Goal: Task Accomplishment & Management: Use online tool/utility

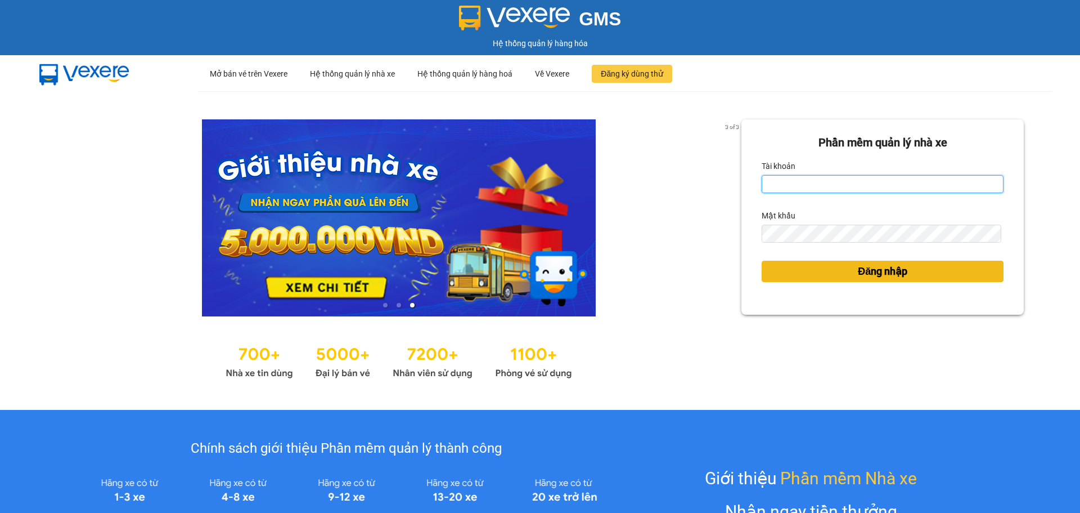
type input "baotung.vtp"
drag, startPoint x: 890, startPoint y: 275, endPoint x: 787, endPoint y: 347, distance: 126.1
click at [890, 275] on span "Đăng nhập" at bounding box center [883, 271] width 50 height 16
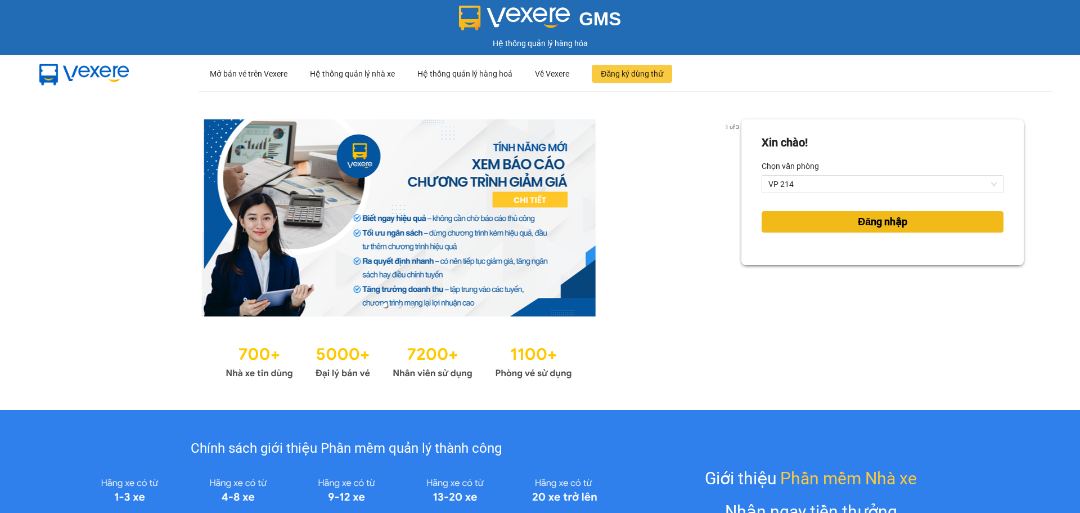
click at [857, 232] on button "Đăng nhập" at bounding box center [883, 221] width 242 height 21
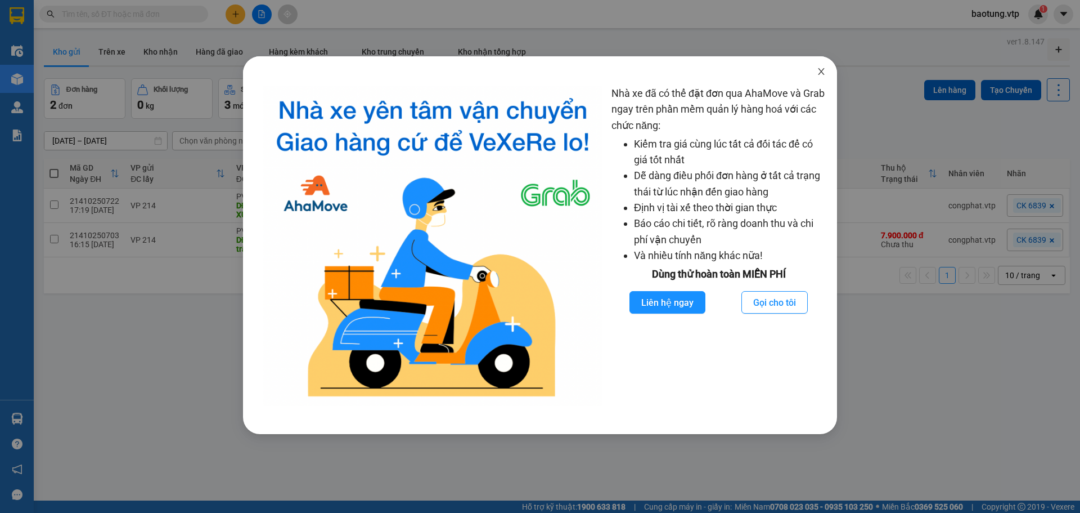
click at [821, 75] on icon "close" at bounding box center [821, 71] width 9 height 9
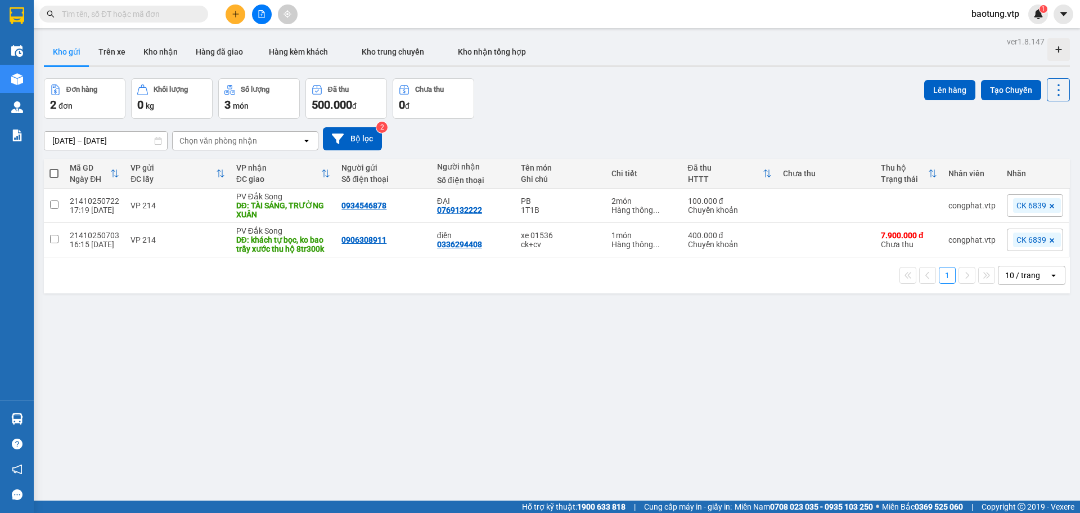
click at [435, 343] on div "ver 1.8.147 Kho gửi Trên xe Kho nhận Hàng đã giao Hàng kèm khách Kho trung chuy…" at bounding box center [556, 290] width 1035 height 513
click at [115, 52] on button "Trên xe" at bounding box center [111, 51] width 45 height 27
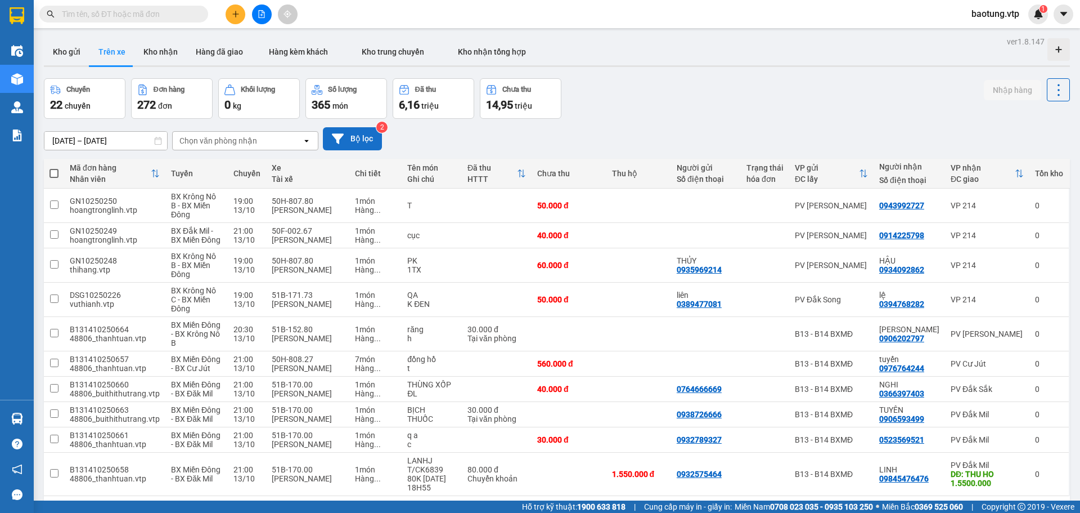
click at [353, 145] on button "Bộ lọc" at bounding box center [352, 138] width 59 height 23
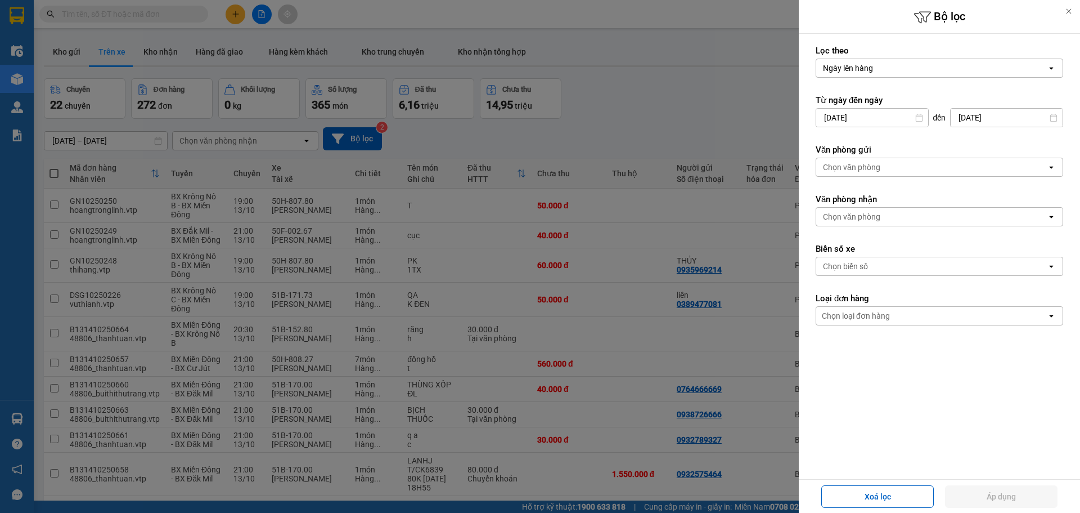
click at [895, 212] on div "Chọn văn phòng" at bounding box center [931, 217] width 231 height 18
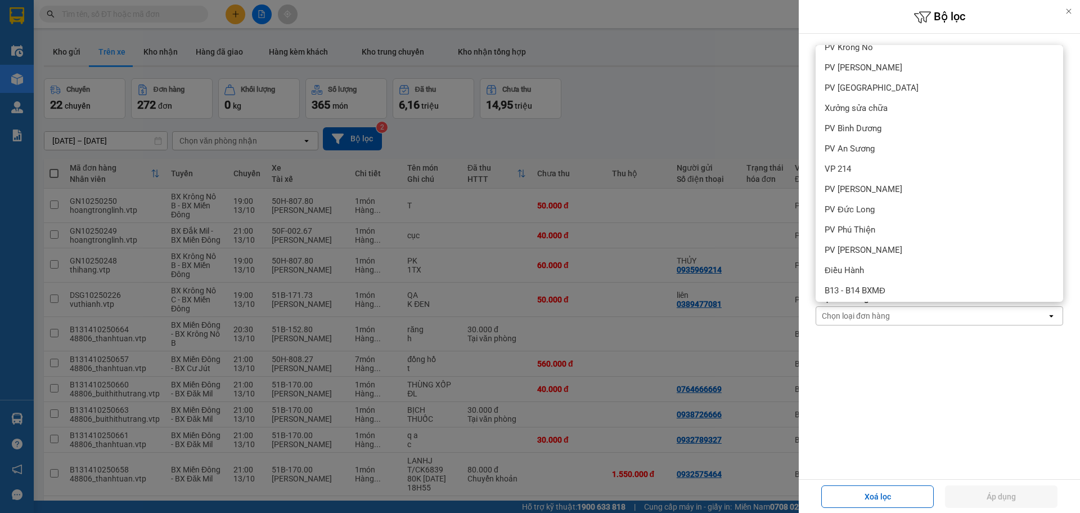
scroll to position [360, 0]
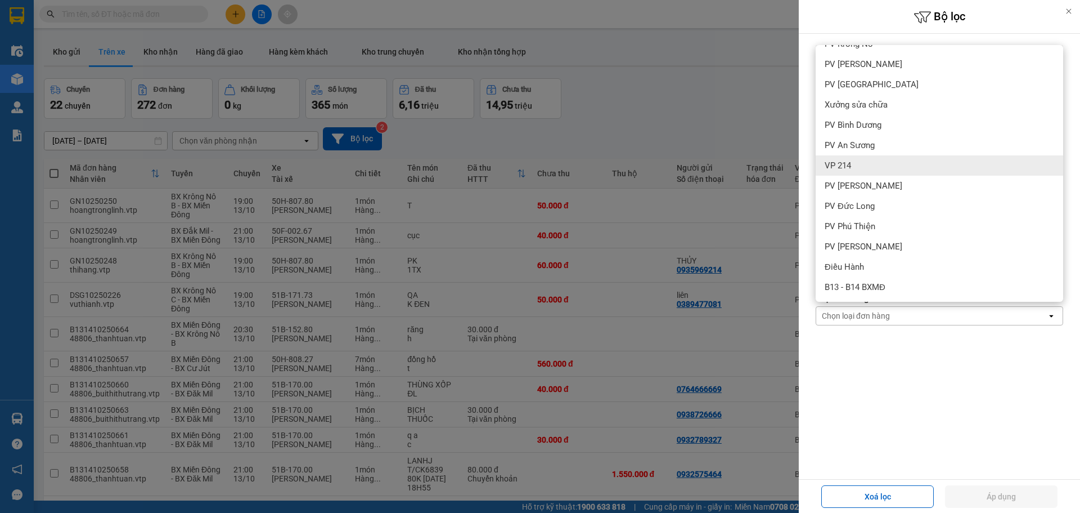
click at [857, 165] on div "VP 214" at bounding box center [940, 165] width 248 height 20
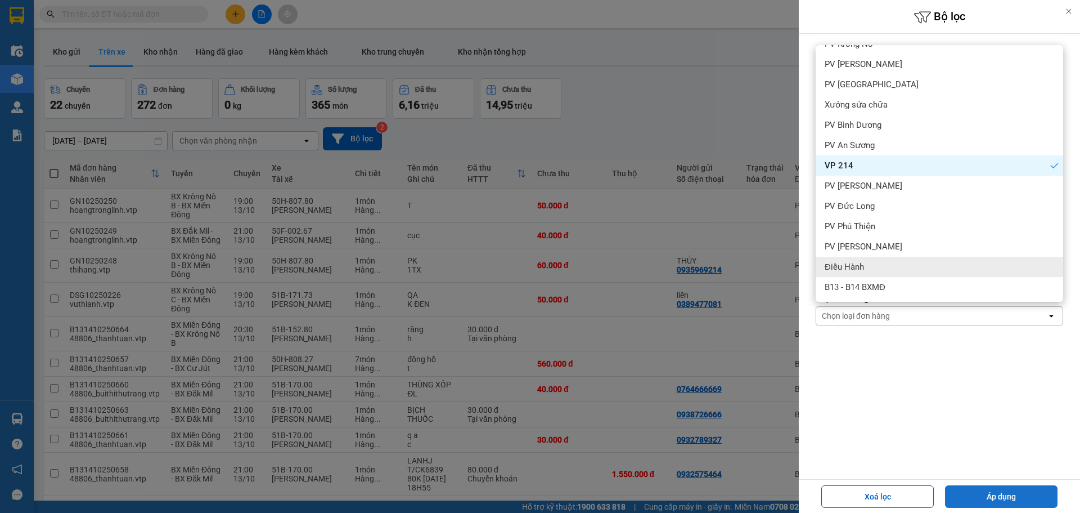
click at [1014, 491] on button "Áp dụng" at bounding box center [1001, 496] width 113 height 23
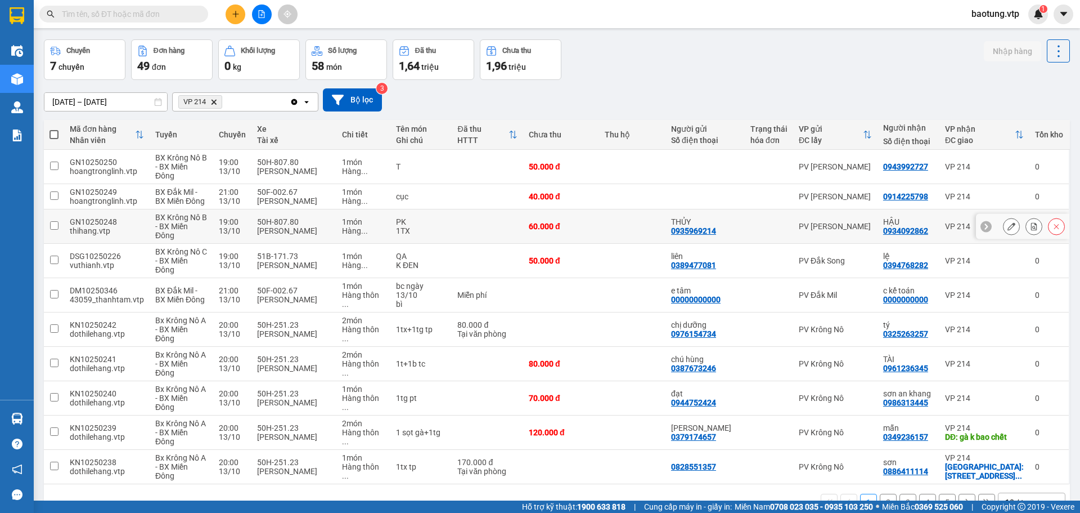
scroll to position [60, 0]
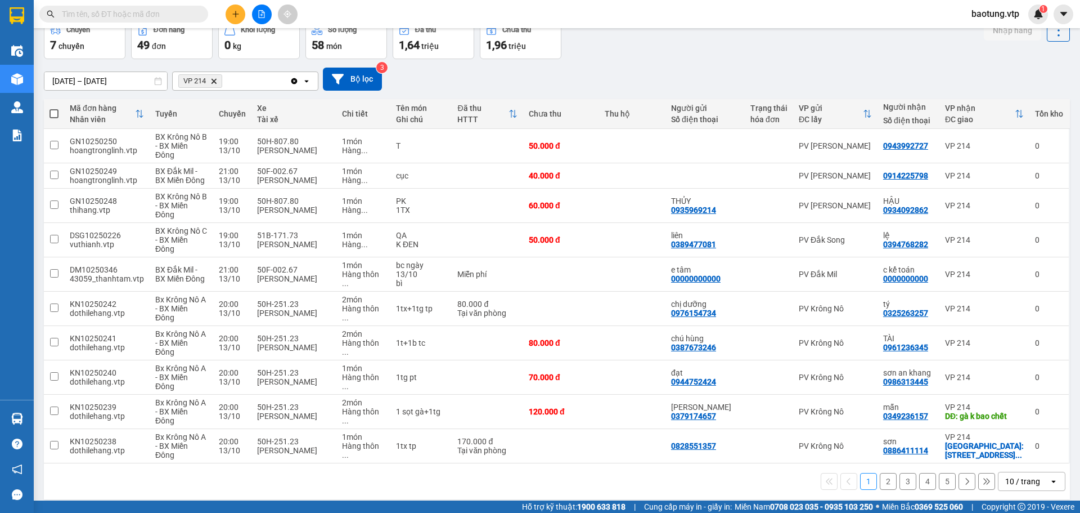
click at [1016, 475] on div "10 / trang" at bounding box center [1022, 480] width 35 height 11
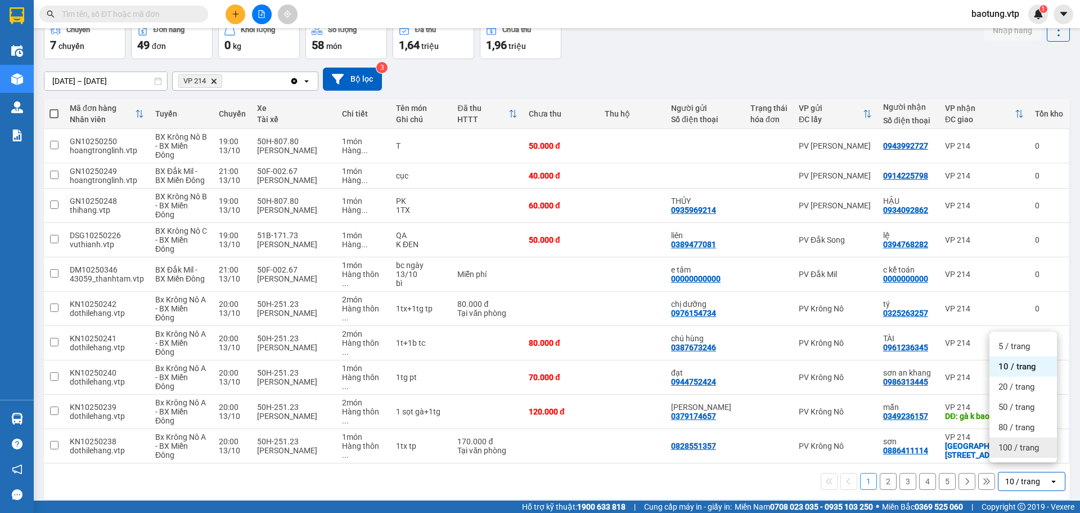
click at [1014, 451] on span "100 / trang" at bounding box center [1019, 447] width 41 height 11
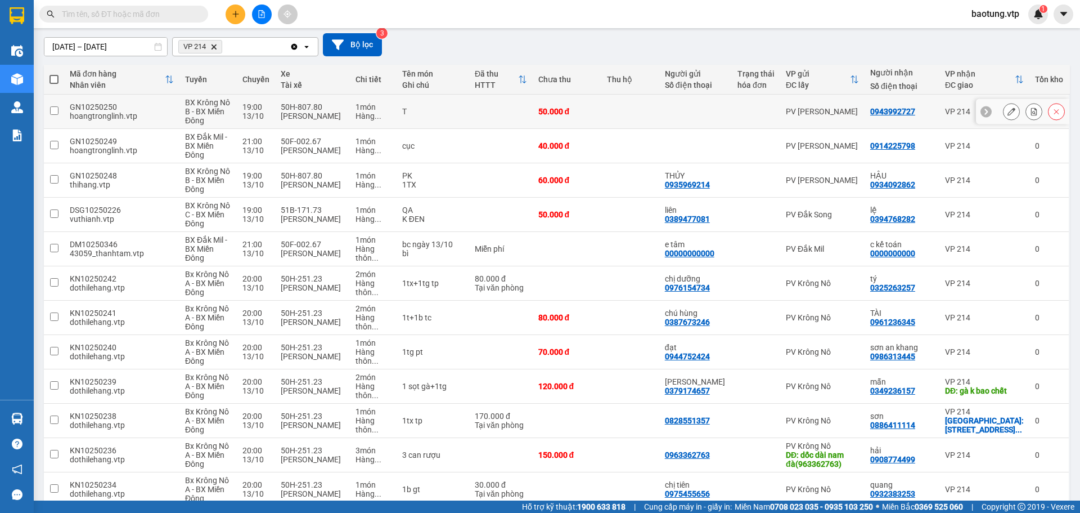
scroll to position [0, 0]
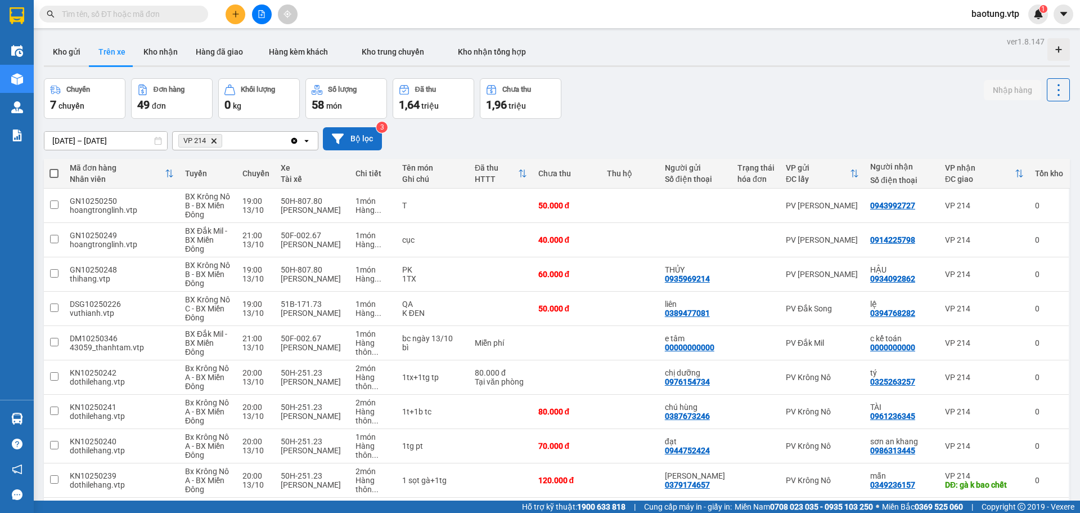
click at [371, 134] on button "Bộ lọc" at bounding box center [352, 138] width 59 height 23
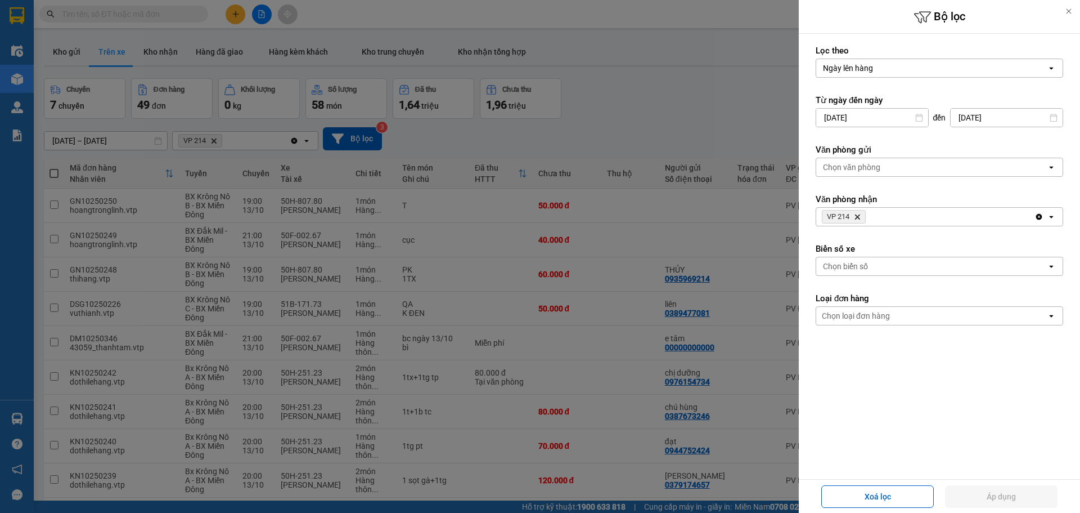
click at [913, 272] on div "Chọn biển số" at bounding box center [931, 266] width 231 height 18
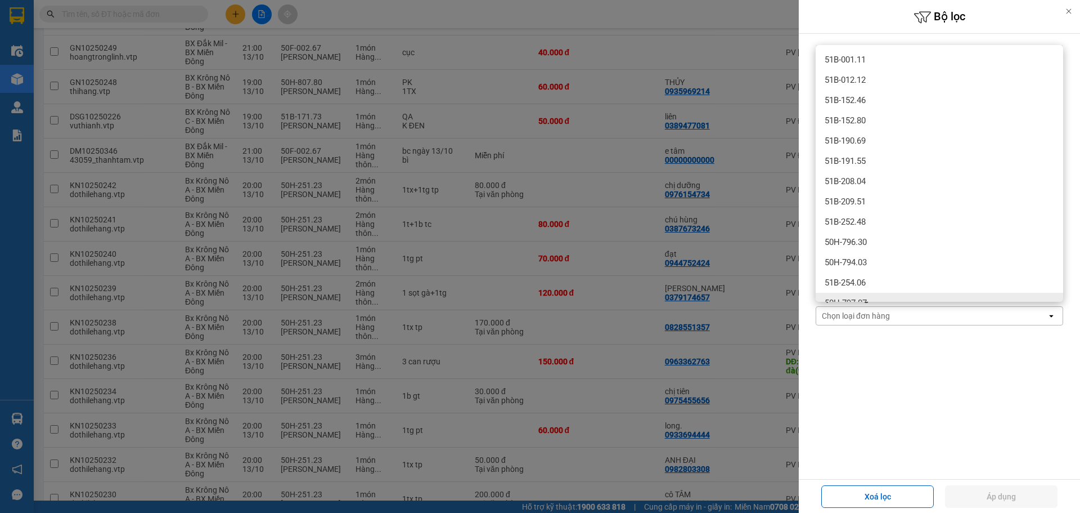
click at [949, 345] on form "Lọc theo Ngày lên hàng open Từ ngày đến [DATE] Press the down arrow key to inte…" at bounding box center [940, 235] width 248 height 381
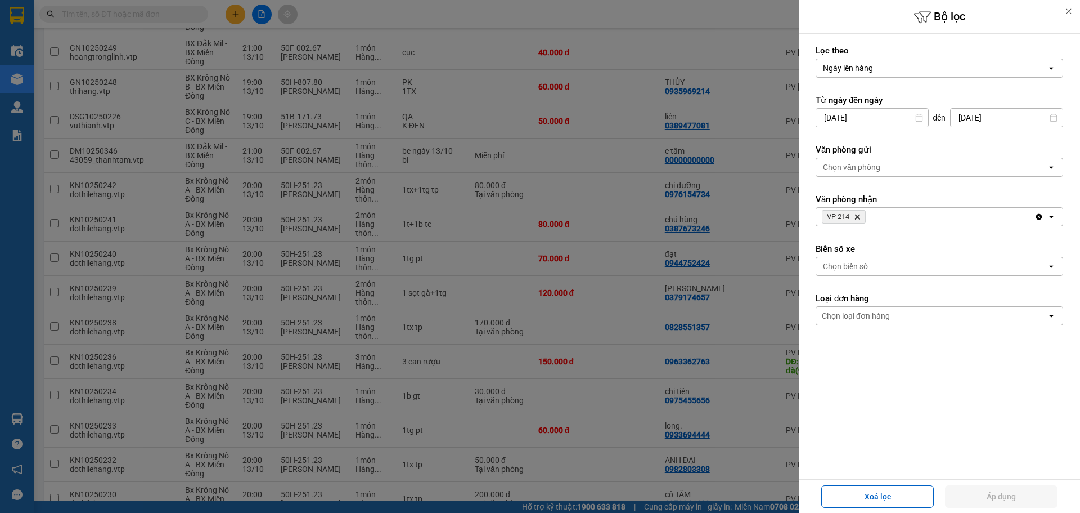
click at [856, 268] on div "Chọn biển số" at bounding box center [845, 265] width 45 height 11
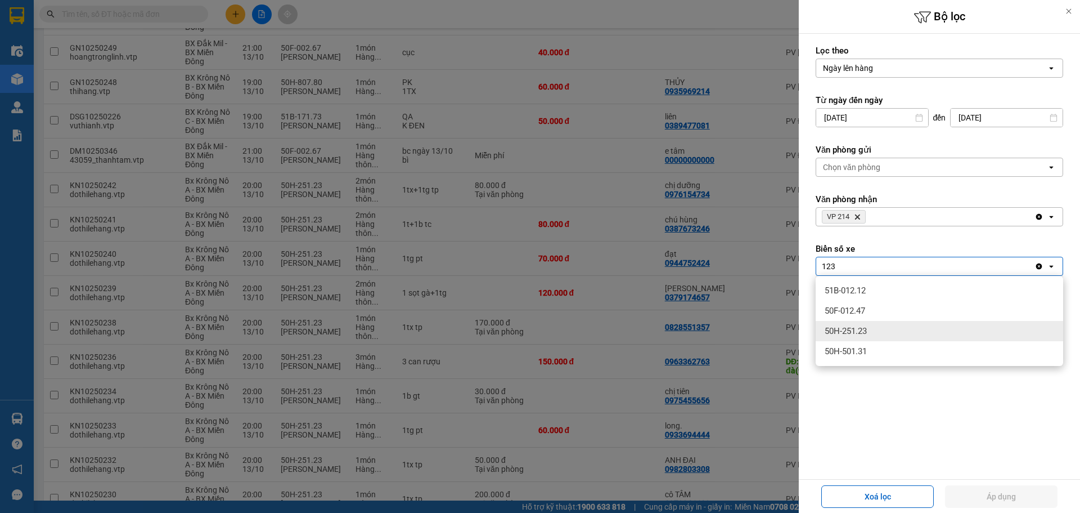
type input "123"
click at [855, 337] on div "50H-251.23" at bounding box center [940, 331] width 248 height 20
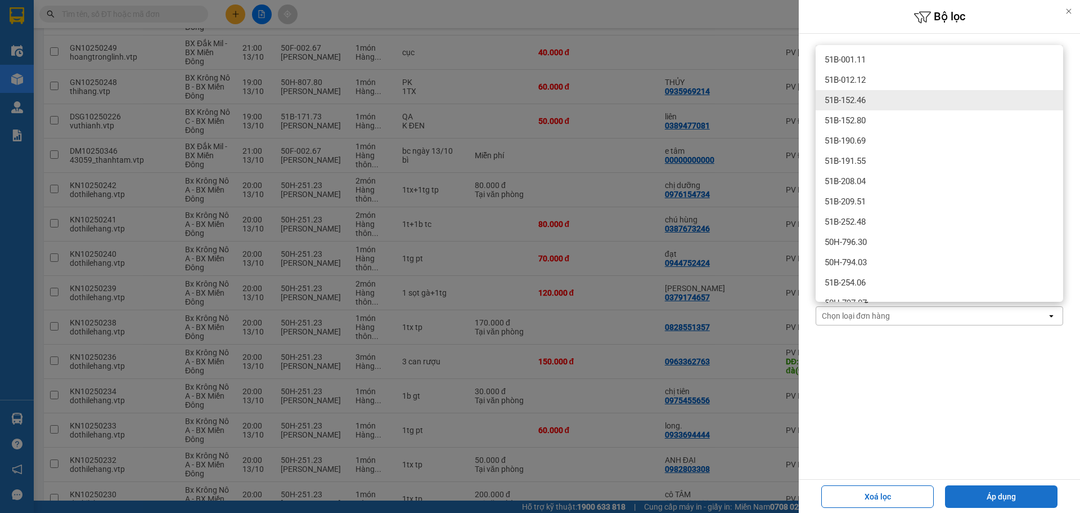
click at [974, 496] on button "Áp dụng" at bounding box center [1001, 496] width 113 height 23
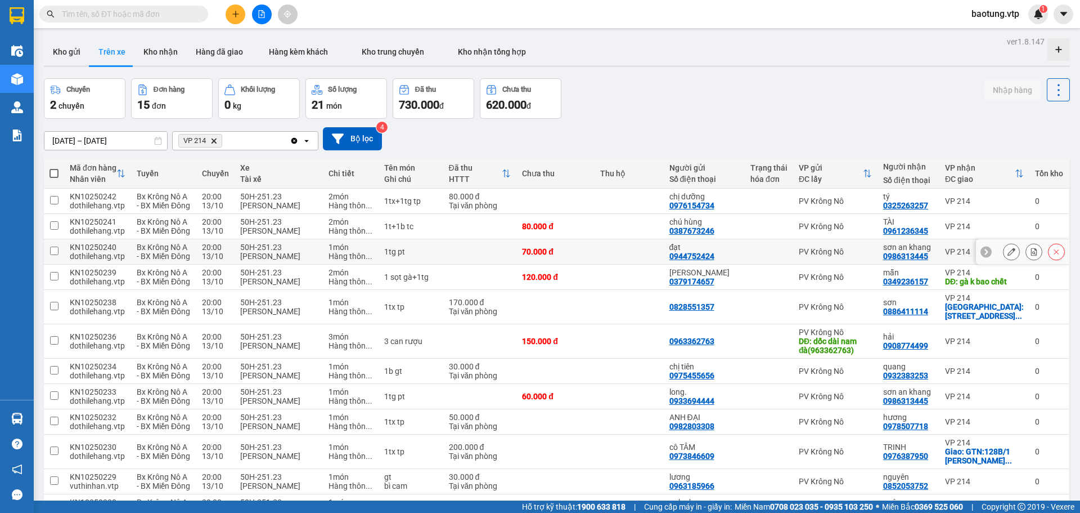
scroll to position [249, 0]
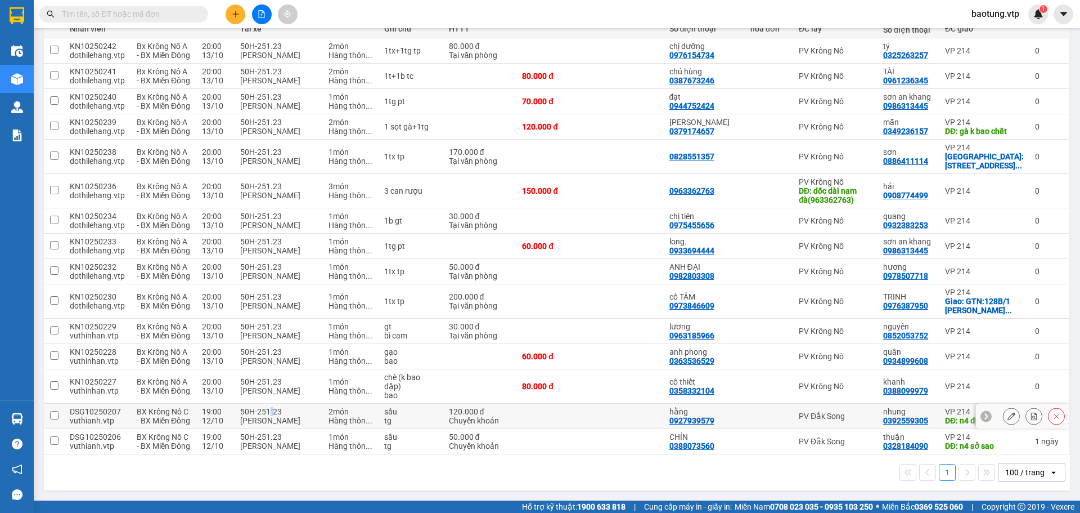
click at [272, 407] on div "50H-251.23" at bounding box center [278, 411] width 77 height 9
checkbox input "true"
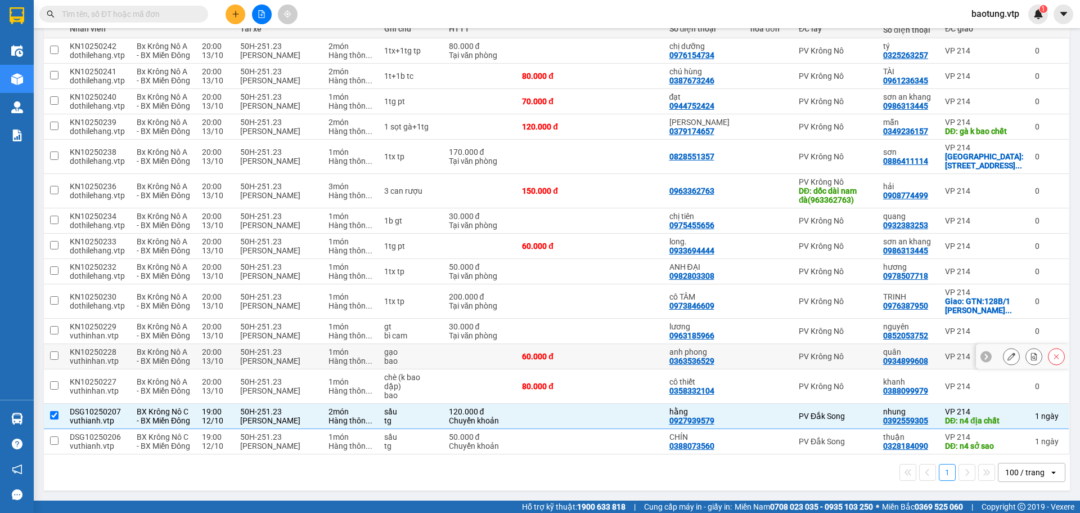
click at [273, 347] on div "50H-251.23" at bounding box center [278, 351] width 77 height 9
checkbox input "true"
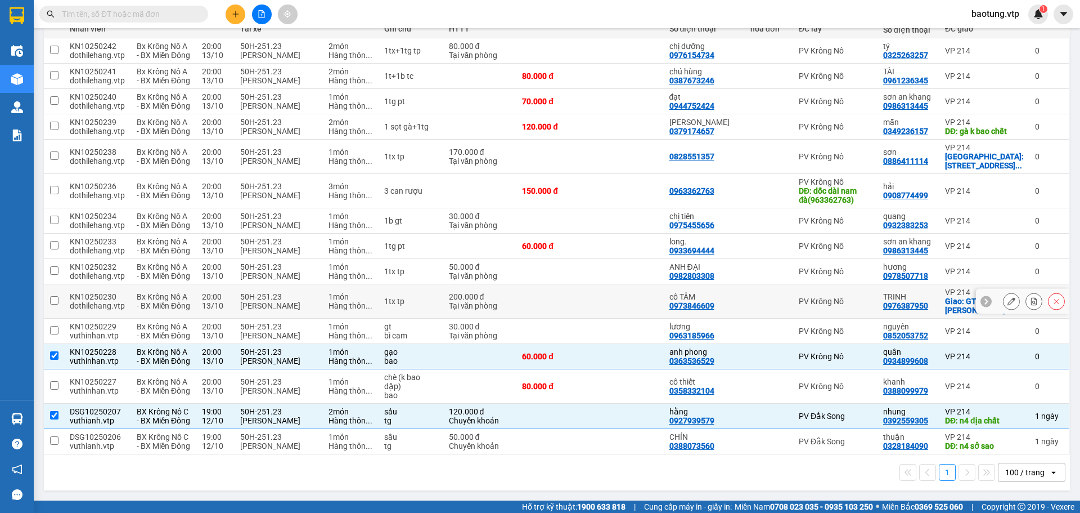
click at [293, 292] on div "50H-251.23" at bounding box center [278, 296] width 77 height 9
checkbox input "true"
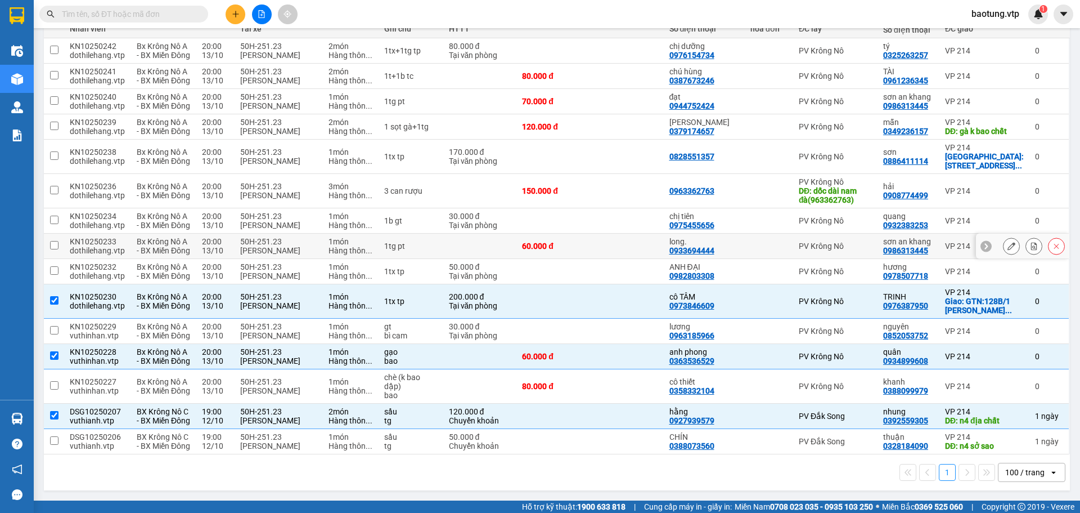
scroll to position [155, 0]
click at [310, 255] on div "[PERSON_NAME]" at bounding box center [278, 250] width 77 height 9
checkbox input "true"
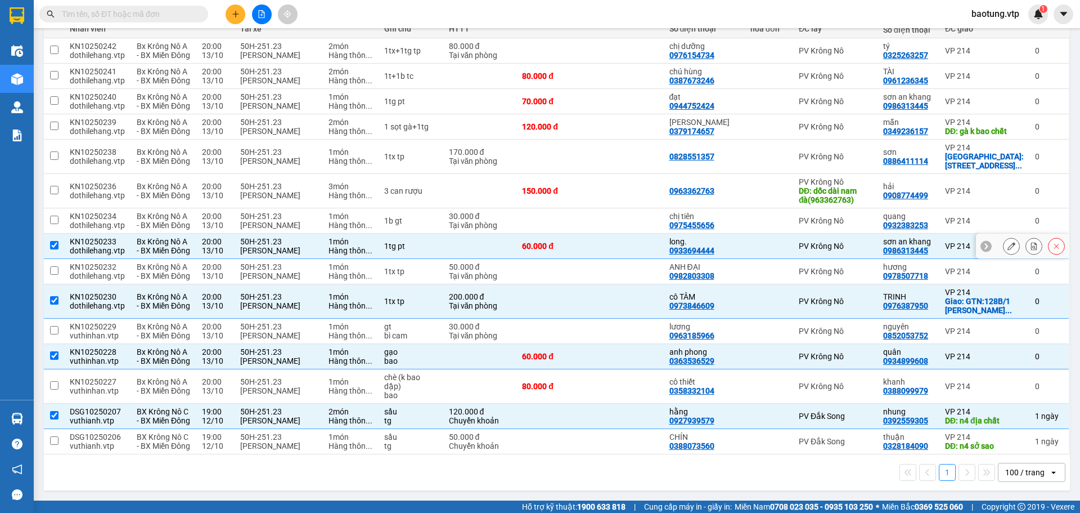
scroll to position [62, 0]
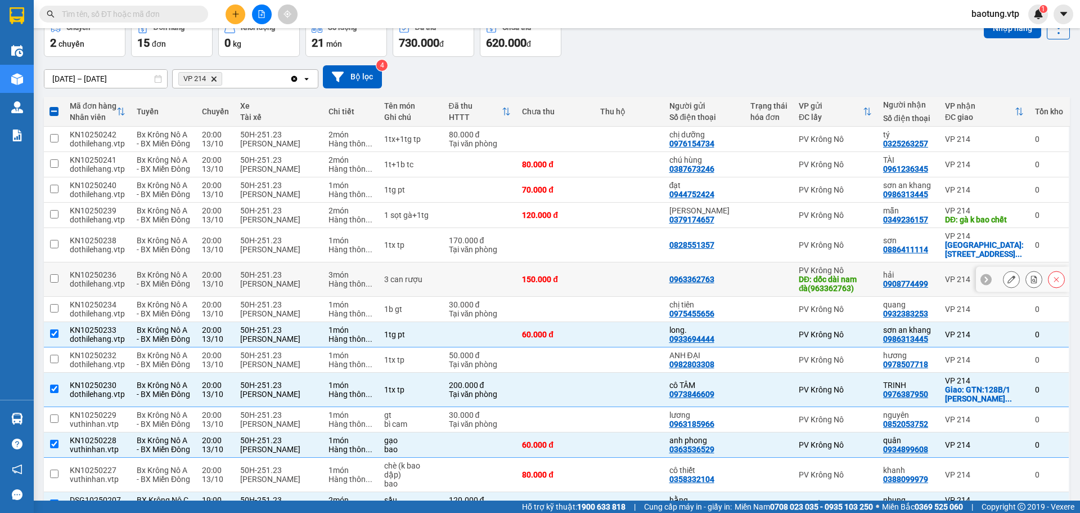
click at [295, 288] on div "[PERSON_NAME]" at bounding box center [278, 283] width 77 height 9
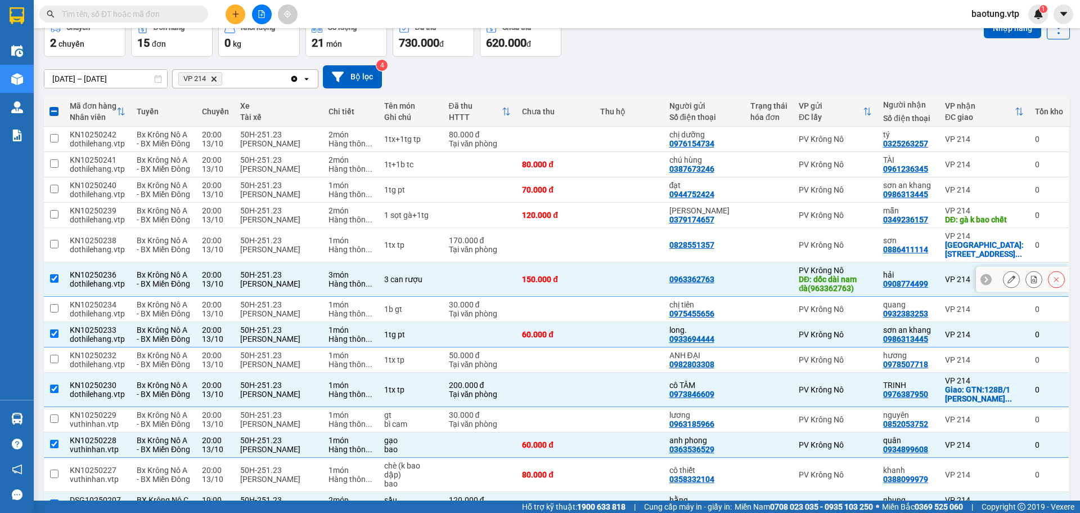
checkbox input "true"
click at [272, 215] on div "50H-251.23" at bounding box center [278, 210] width 77 height 9
checkbox input "true"
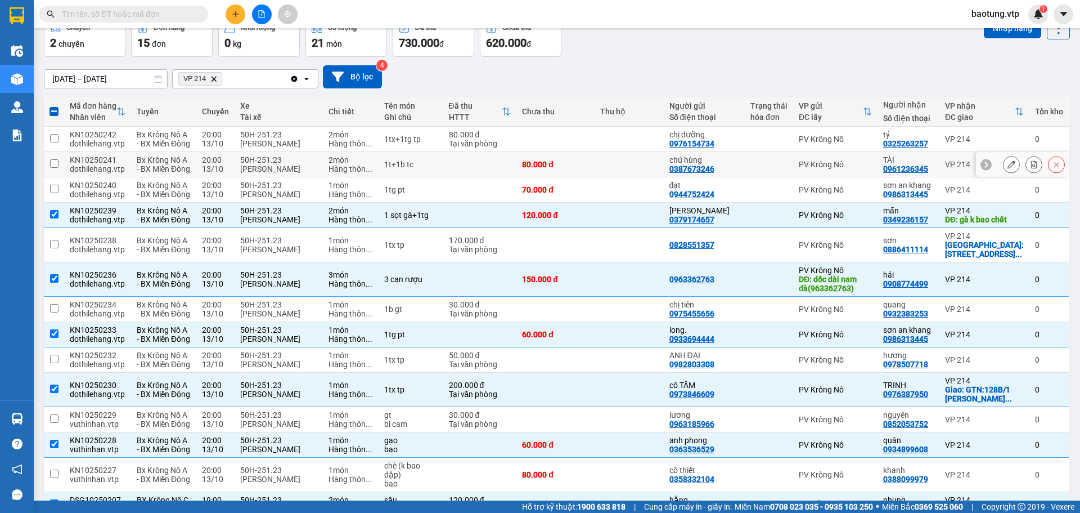
click at [285, 164] on div "50H-251.23" at bounding box center [278, 159] width 77 height 9
checkbox input "true"
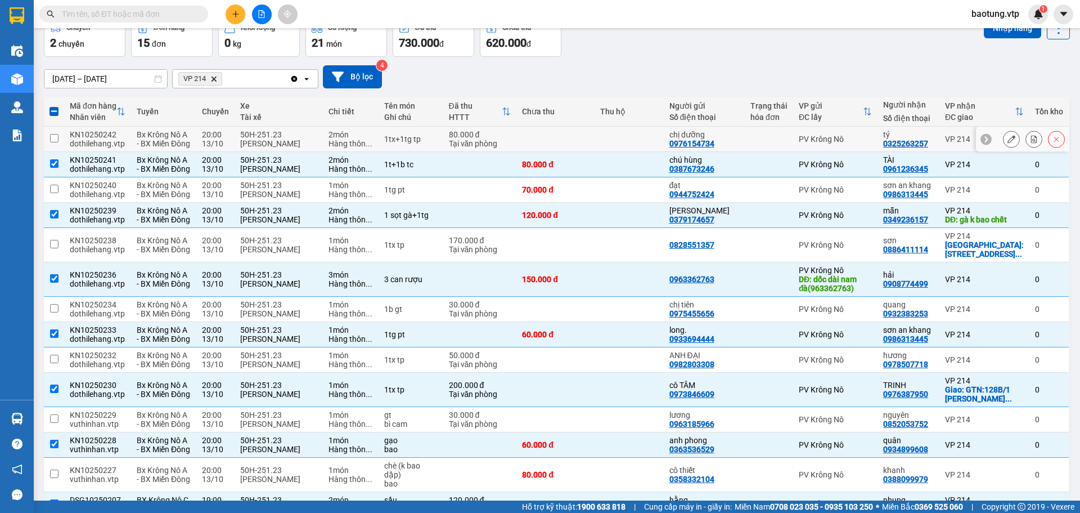
click at [319, 152] on td "50H-251.23 [PERSON_NAME]" at bounding box center [279, 139] width 88 height 25
checkbox input "true"
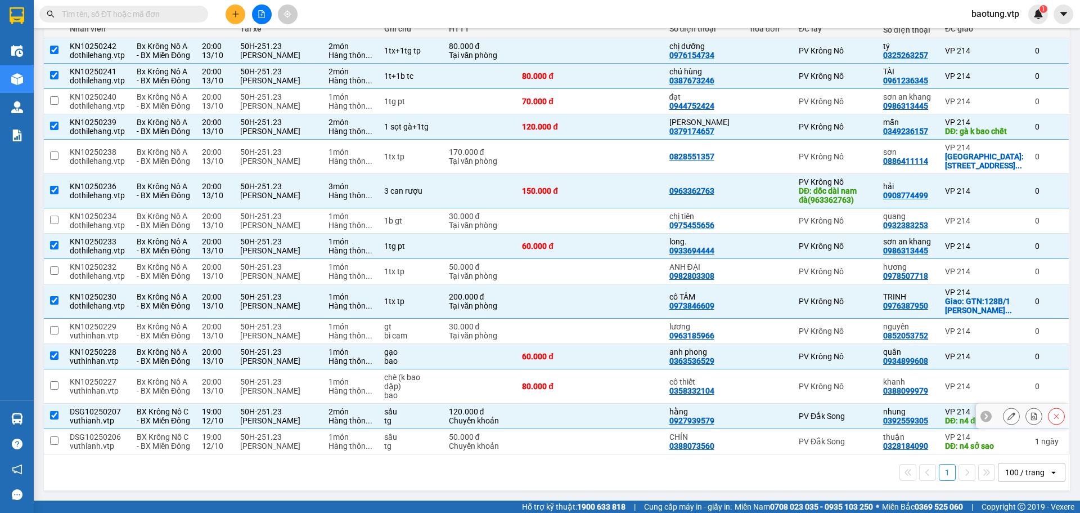
scroll to position [155, 0]
click at [443, 318] on td "1tx tp" at bounding box center [411, 301] width 64 height 34
checkbox input "false"
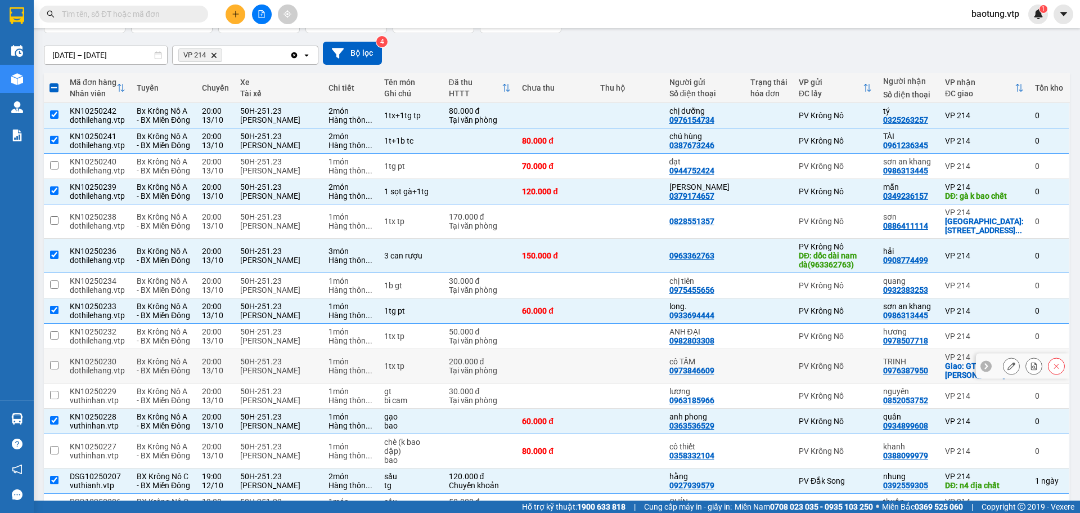
scroll to position [62, 0]
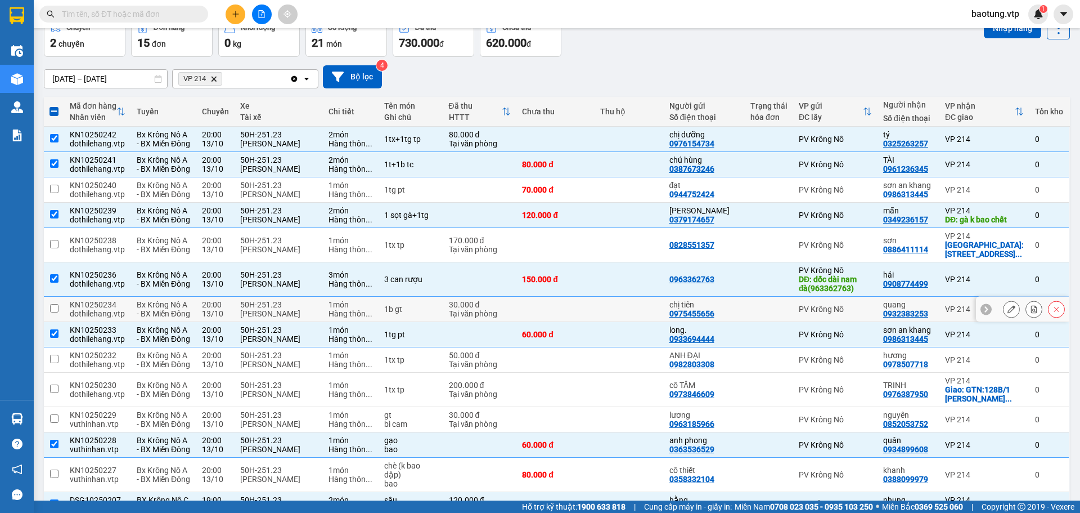
click at [442, 322] on td "1b gt" at bounding box center [411, 308] width 64 height 25
checkbox input "true"
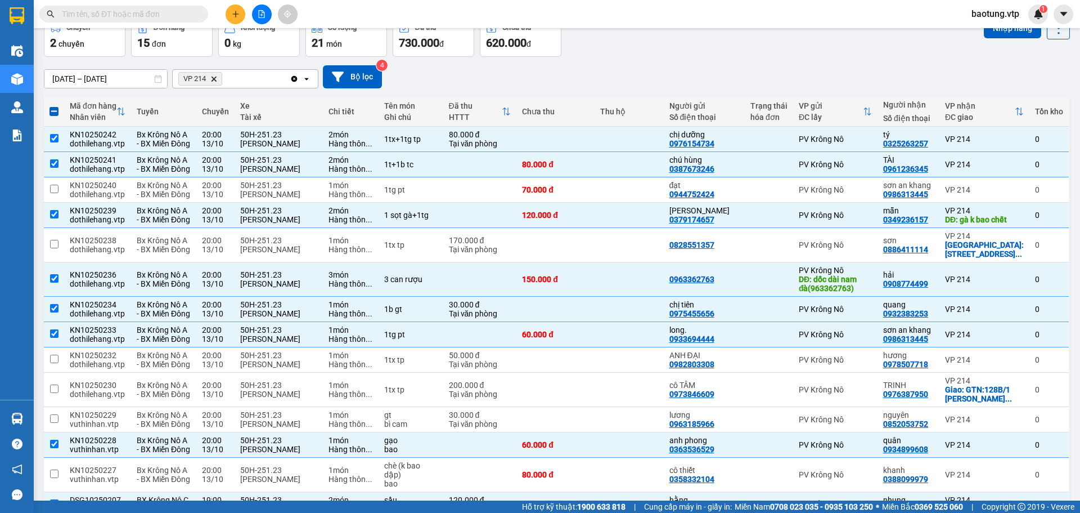
click at [50, 115] on th at bounding box center [54, 112] width 20 height 30
click at [56, 110] on span at bounding box center [54, 111] width 9 height 9
click at [54, 106] on input "checkbox" at bounding box center [54, 106] width 0 height 0
checkbox input "true"
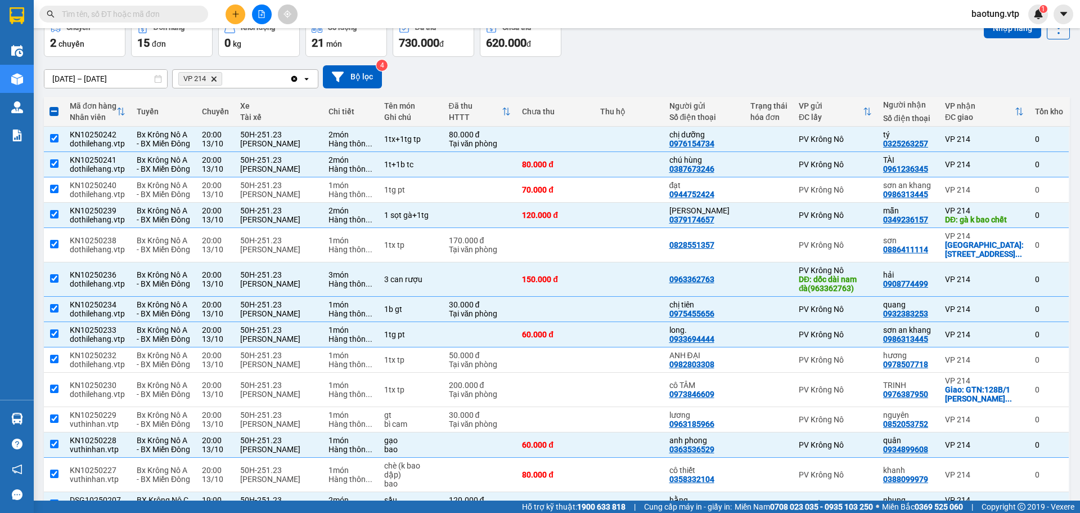
checkbox input "true"
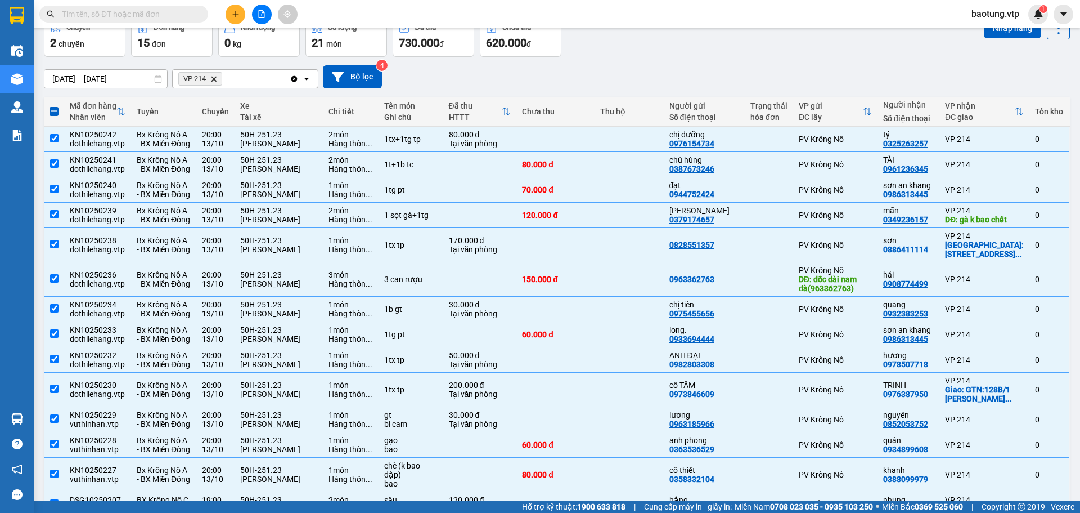
click at [56, 110] on span at bounding box center [54, 111] width 9 height 9
click at [54, 106] on input "checkbox" at bounding box center [54, 106] width 0 height 0
click at [56, 110] on span at bounding box center [54, 111] width 9 height 9
click at [54, 106] on input "checkbox" at bounding box center [54, 106] width 0 height 0
click at [53, 142] on input "checkbox" at bounding box center [54, 138] width 8 height 8
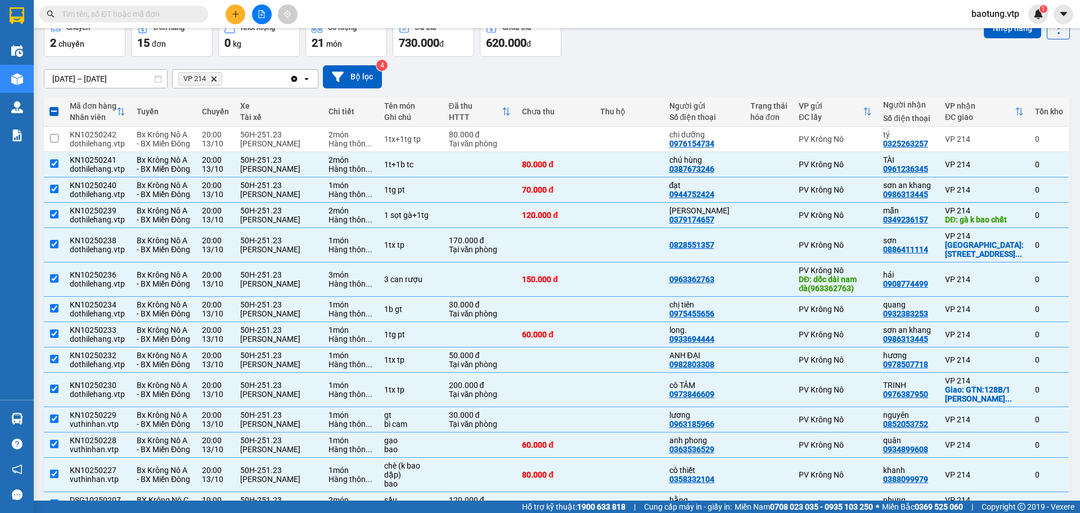
drag, startPoint x: 52, startPoint y: 114, endPoint x: 113, endPoint y: 136, distance: 64.9
click at [60, 116] on th at bounding box center [54, 112] width 20 height 30
click at [56, 109] on span at bounding box center [54, 111] width 9 height 9
click at [54, 106] on input "checkbox" at bounding box center [54, 106] width 0 height 0
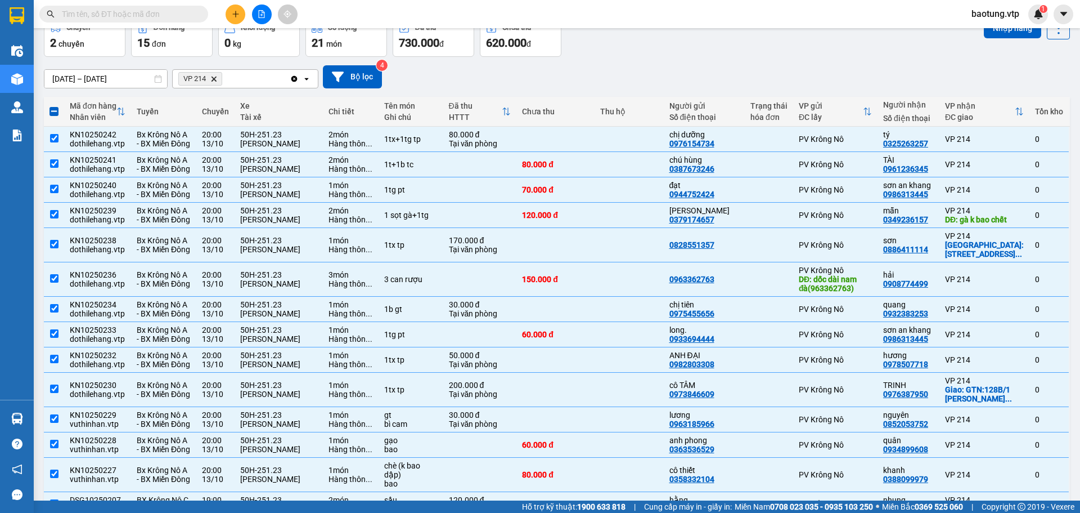
click at [57, 113] on span at bounding box center [54, 111] width 9 height 9
click at [54, 106] on input "checkbox" at bounding box center [54, 106] width 0 height 0
click at [53, 110] on span at bounding box center [54, 111] width 9 height 9
click at [54, 106] on input "checkbox" at bounding box center [54, 106] width 0 height 0
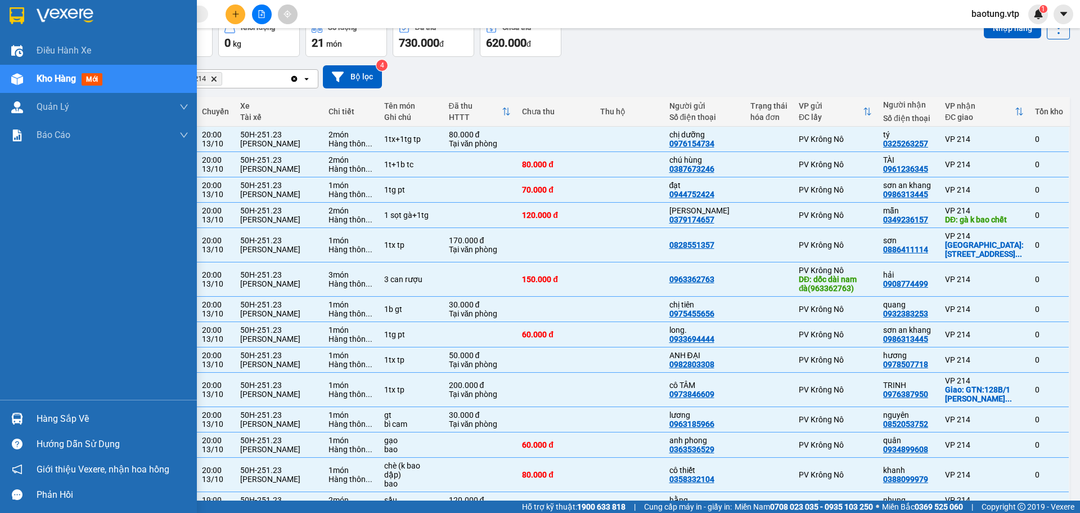
click at [24, 74] on div at bounding box center [17, 79] width 20 height 20
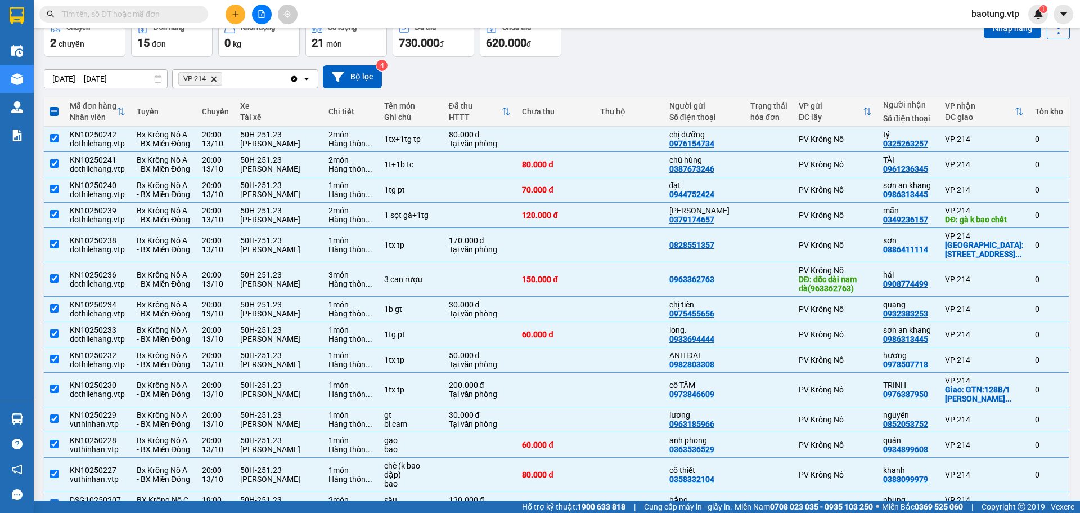
click at [292, 77] on icon "Clear all" at bounding box center [294, 78] width 6 height 6
checkbox input "false"
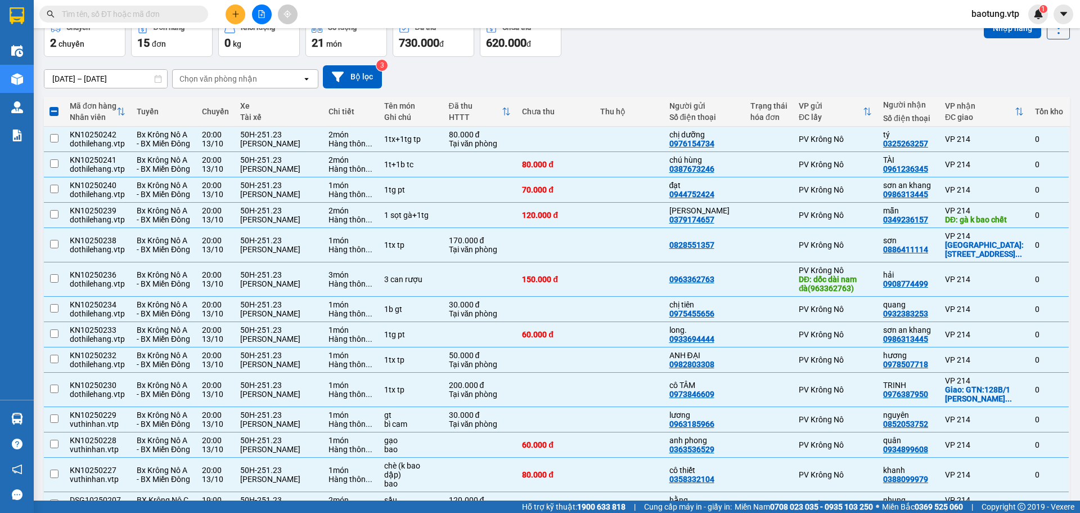
checkbox input "false"
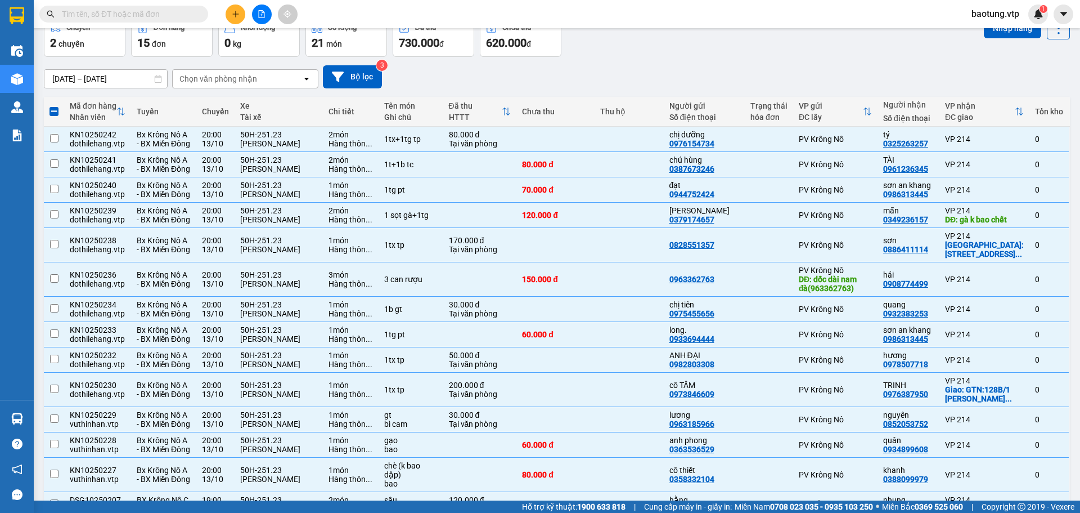
checkbox input "false"
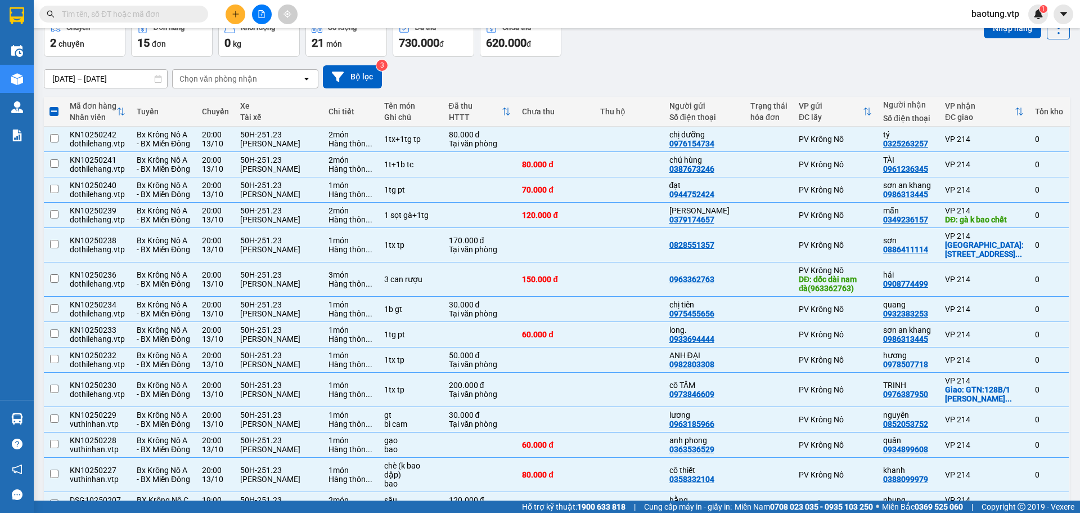
checkbox input "false"
